Goal: Book appointment/travel/reservation

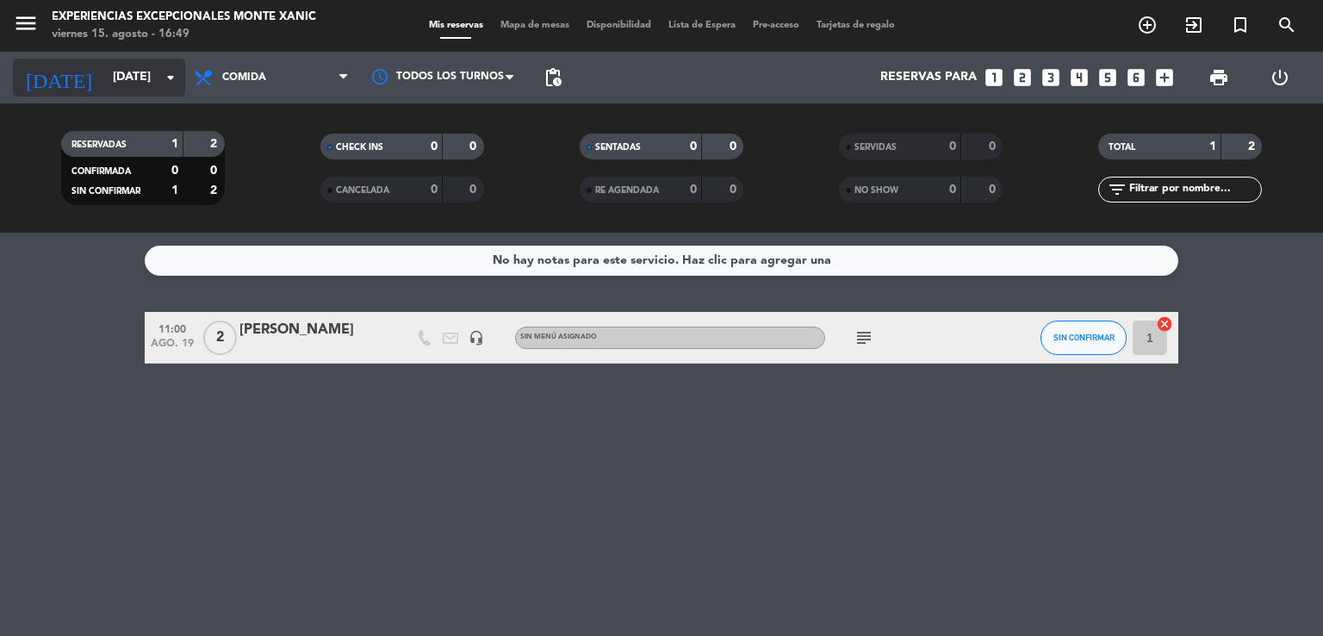
click at [121, 68] on input "[DATE]" at bounding box center [186, 77] width 164 height 31
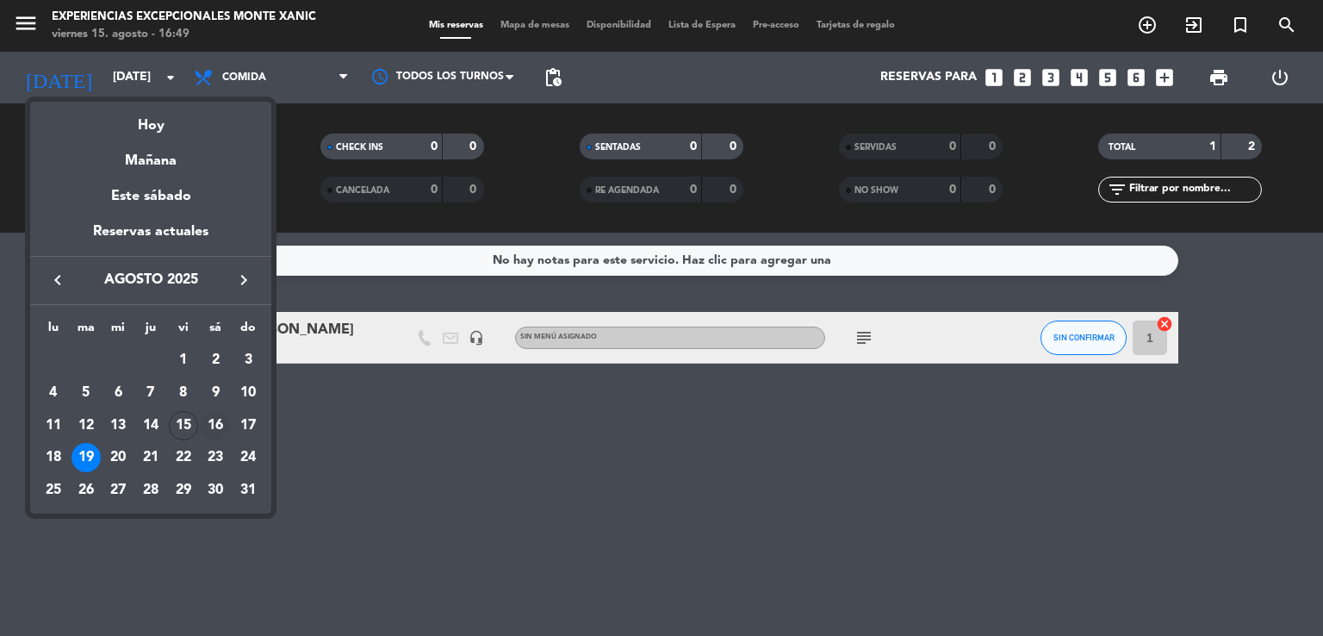
click at [217, 425] on div "16" at bounding box center [215, 425] width 29 height 29
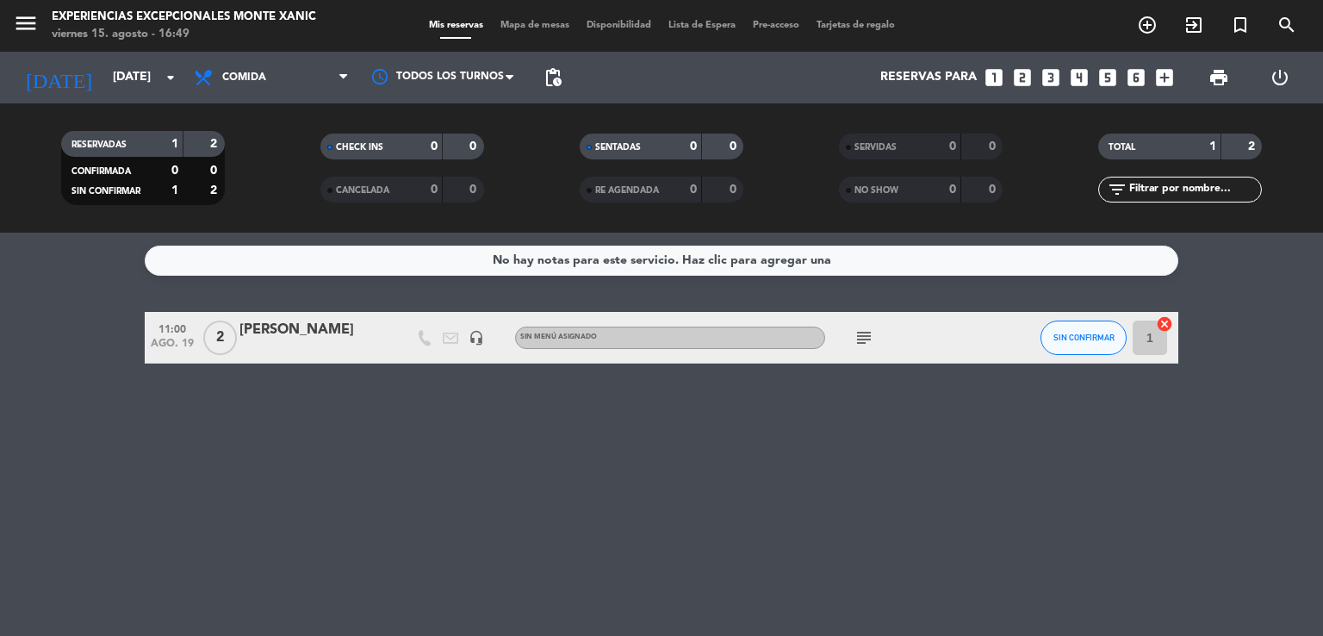
type input "sáb. 16 ago."
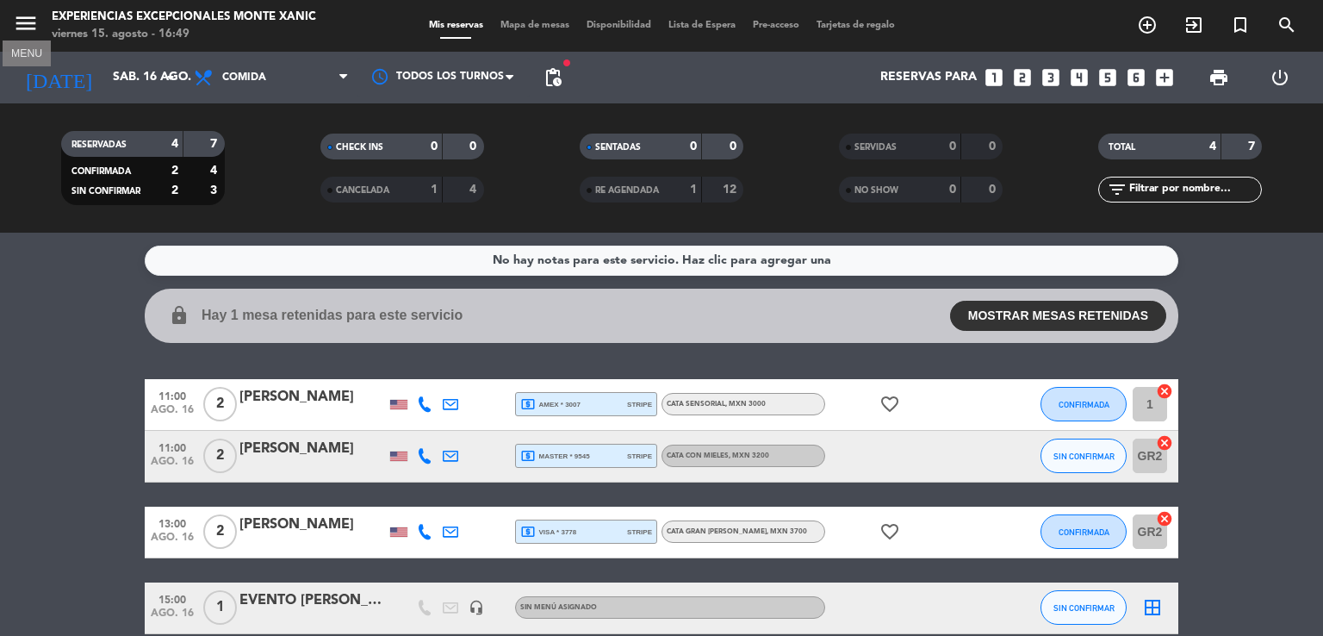
click at [28, 29] on icon "menu" at bounding box center [26, 23] width 26 height 26
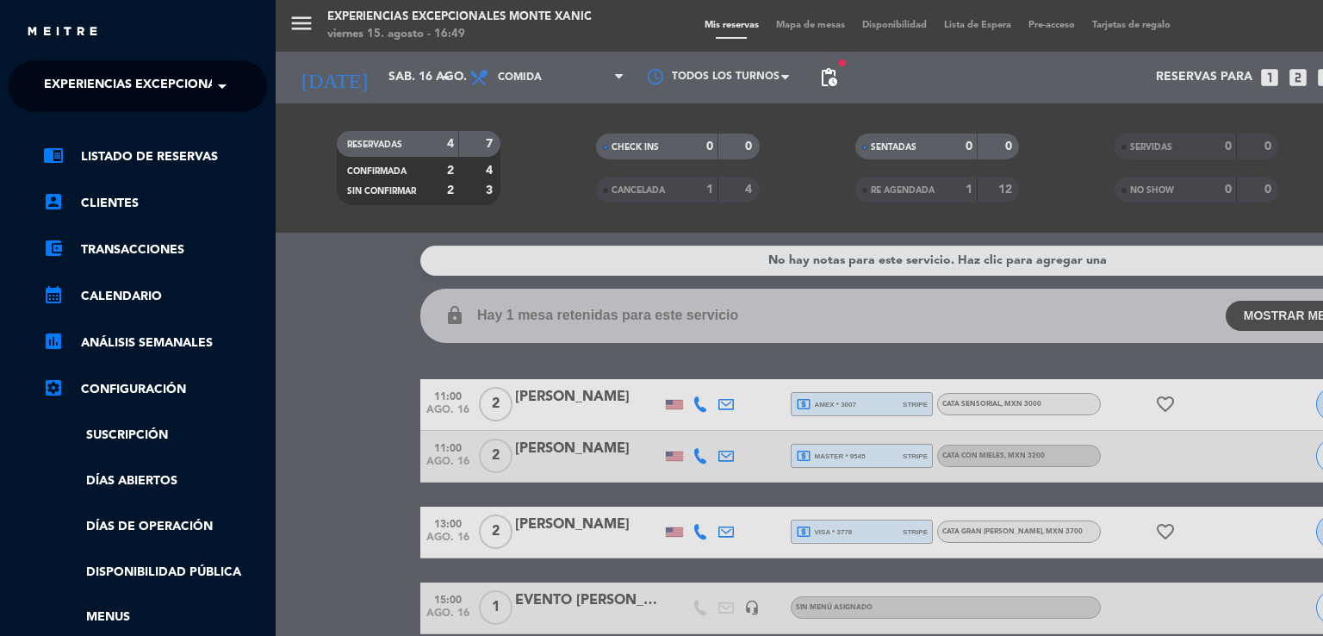
click at [111, 89] on span "Experiencias Excepcionales Monte Xanic" at bounding box center [186, 86] width 285 height 36
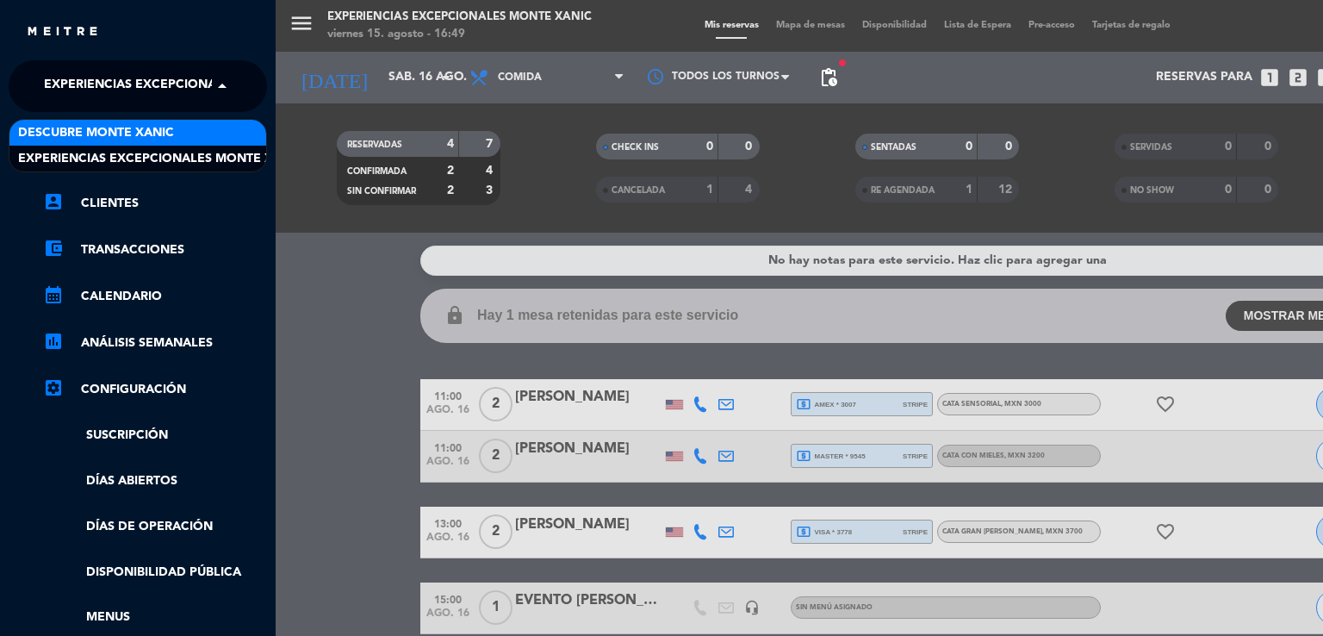
click at [100, 134] on span "Descubre Monte Xanic" at bounding box center [96, 133] width 156 height 20
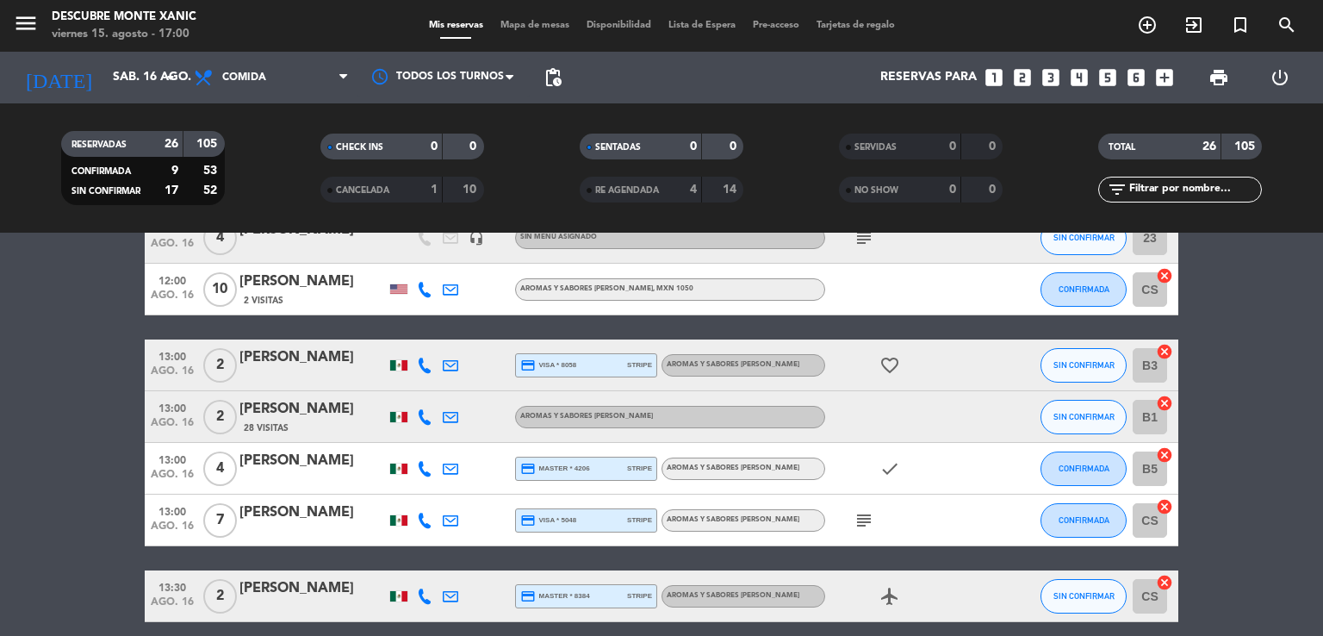
scroll to position [434, 0]
drag, startPoint x: 1254, startPoint y: 361, endPoint x: 714, endPoint y: 46, distance: 625.5
click at [714, 46] on ng-component "menu Descubre [PERSON_NAME][DATE] 15. agosto - 17:00 Mis reservas Mapa de mesas…" at bounding box center [661, 318] width 1323 height 636
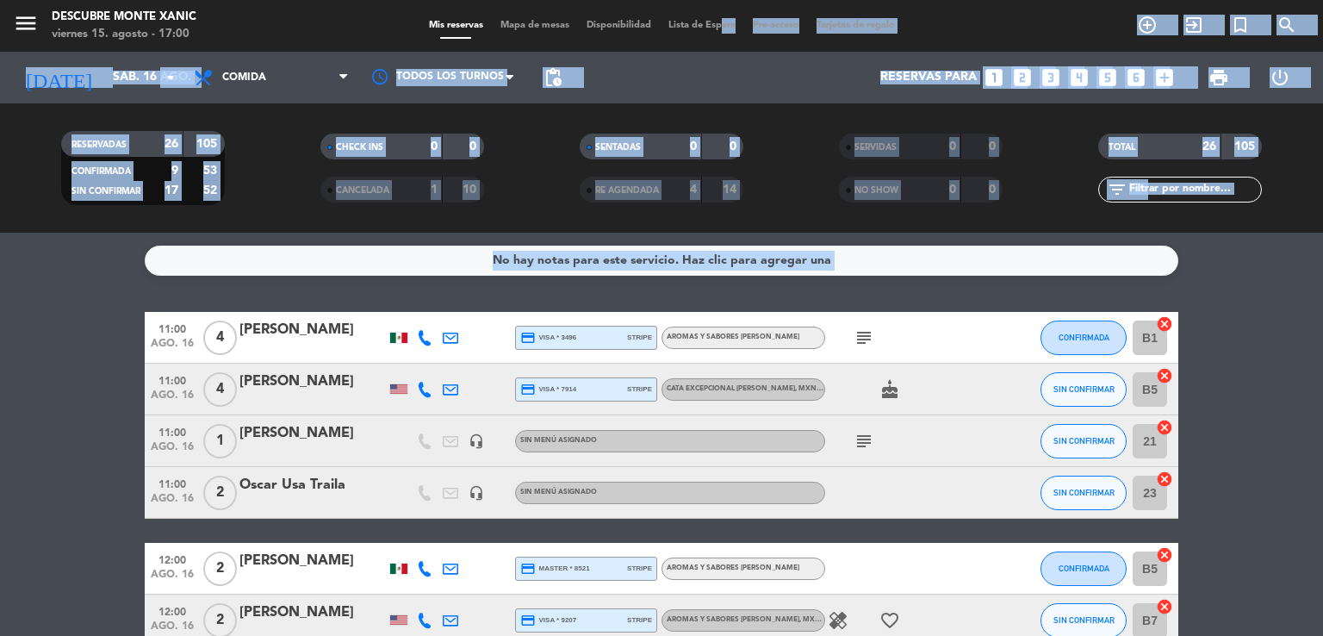
click at [83, 297] on div "No hay notas para este servicio. Haz clic para agregar una 11:00 [DATE] 4 [PERS…" at bounding box center [661, 434] width 1323 height 403
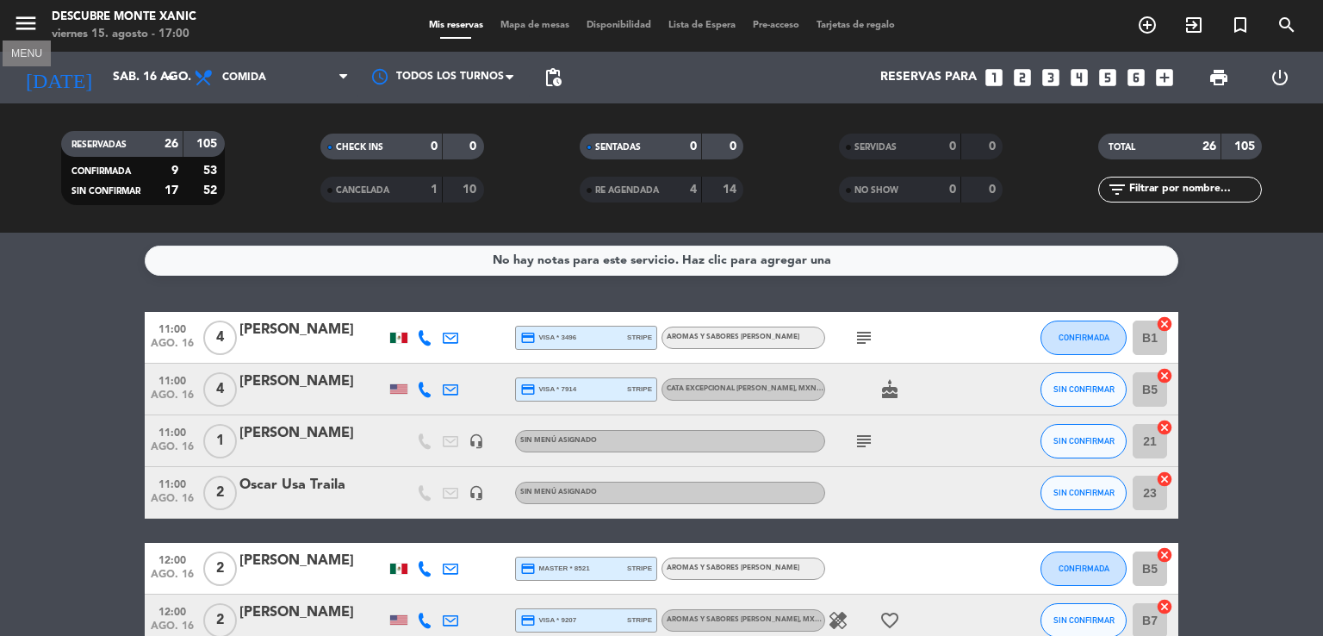
click at [20, 22] on icon "menu" at bounding box center [26, 23] width 26 height 26
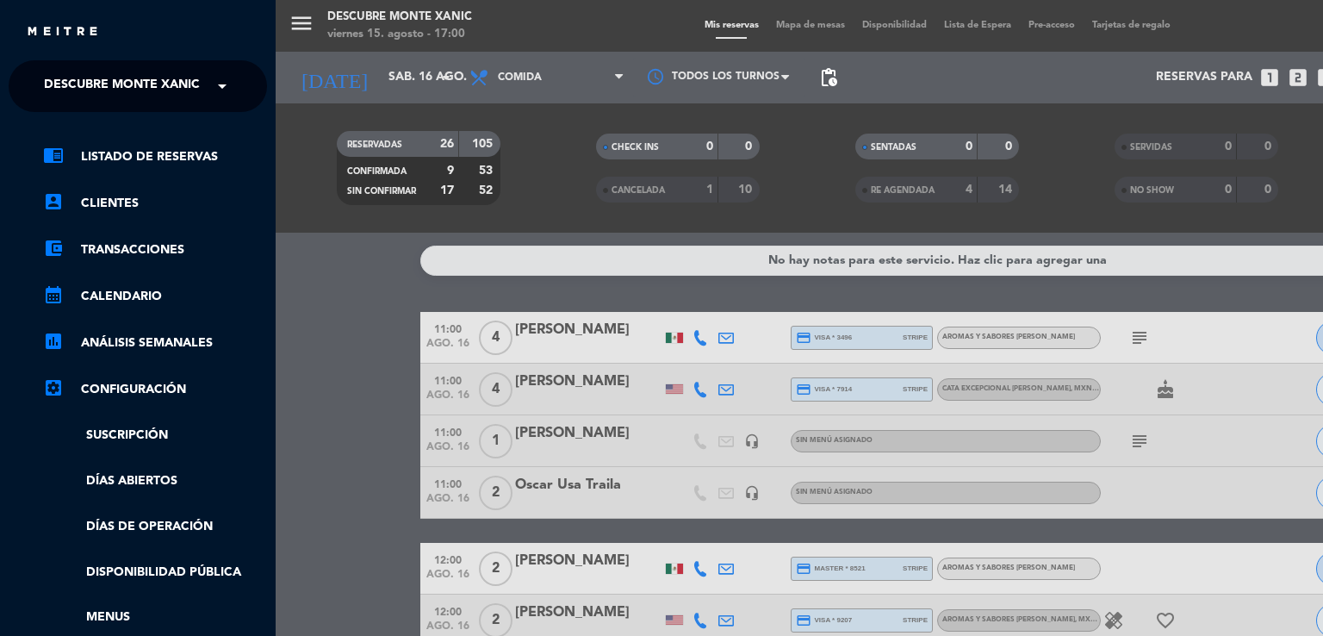
click at [119, 91] on span "Descubre Monte Xanic" at bounding box center [122, 86] width 156 height 36
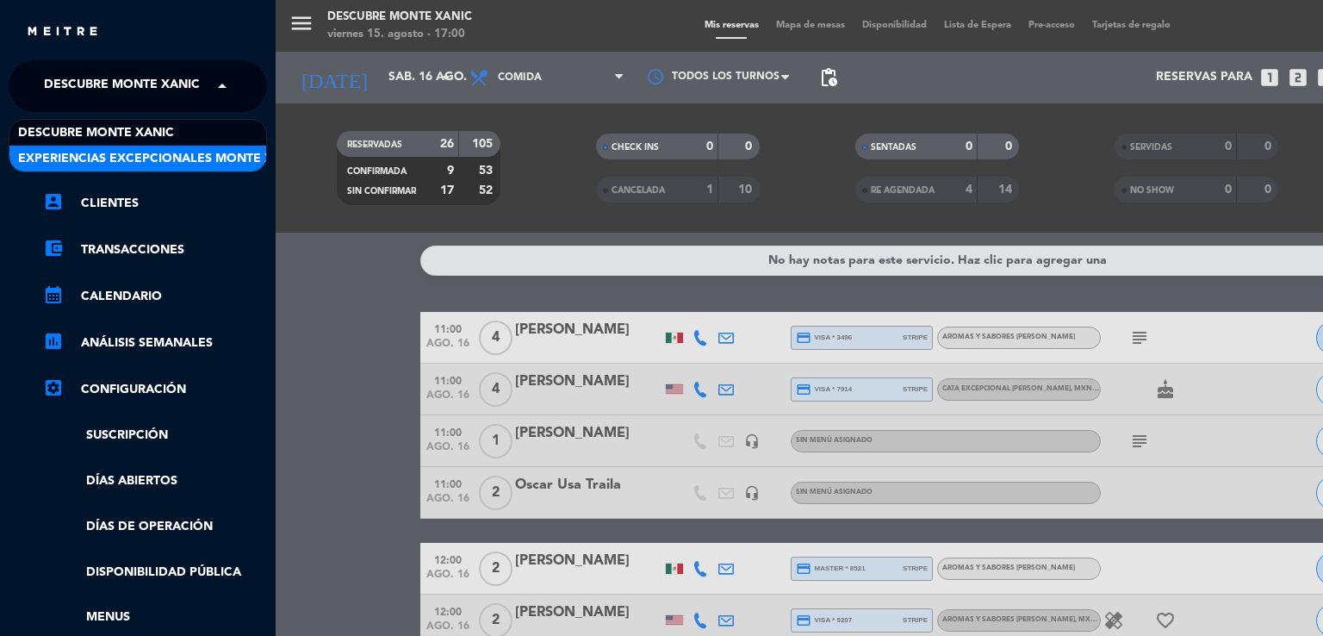
click at [135, 162] on span "Experiencias Excepcionales Monte Xanic" at bounding box center [160, 159] width 285 height 20
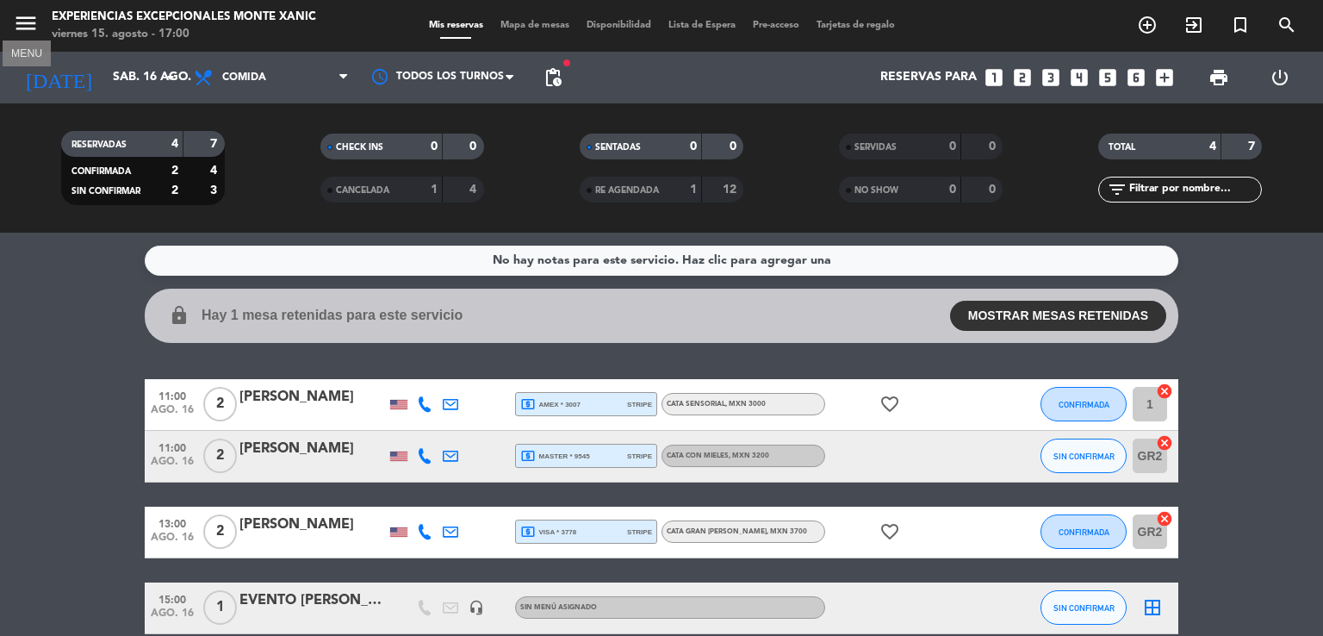
click at [27, 28] on icon "menu" at bounding box center [26, 23] width 26 height 26
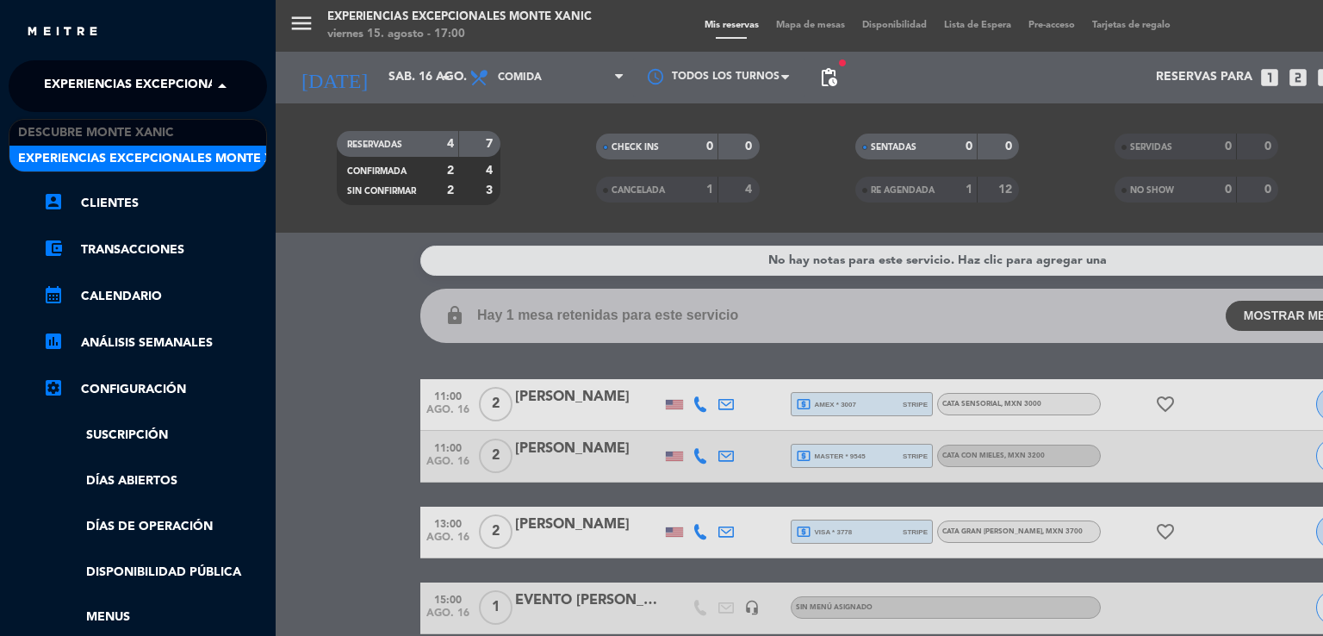
click at [107, 87] on span "Experiencias Excepcionales Monte Xanic" at bounding box center [186, 86] width 285 height 36
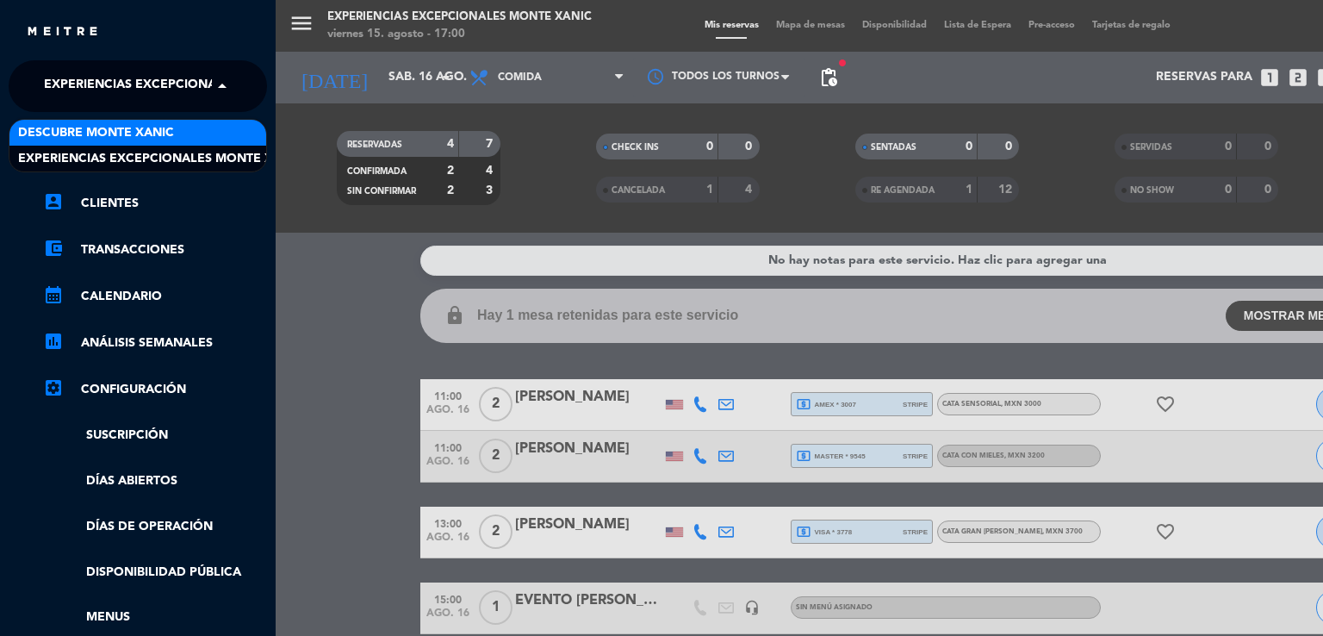
click at [119, 133] on span "Descubre Monte Xanic" at bounding box center [96, 133] width 156 height 20
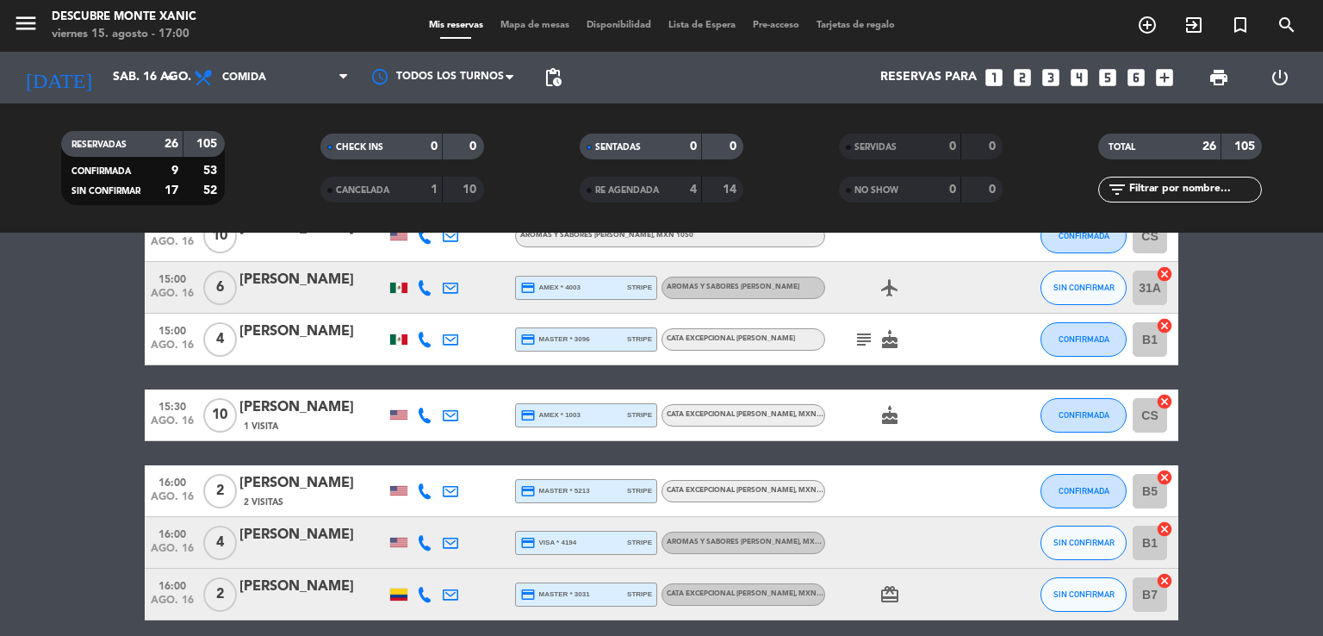
scroll to position [1261, 0]
